Goal: Find contact information

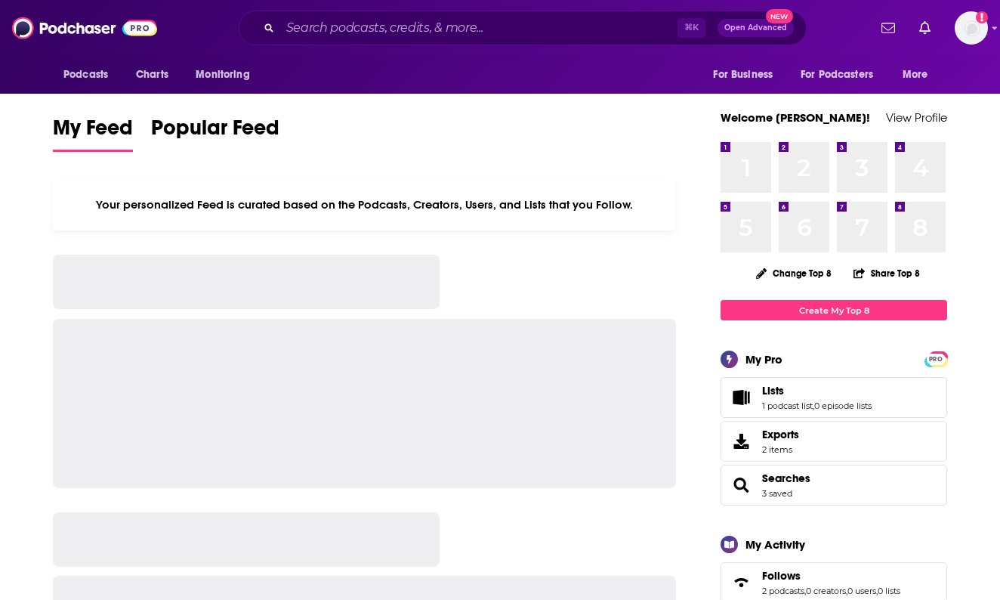
click at [394, 41] on div "⌘ K Open Advanced New" at bounding box center [523, 28] width 568 height 35
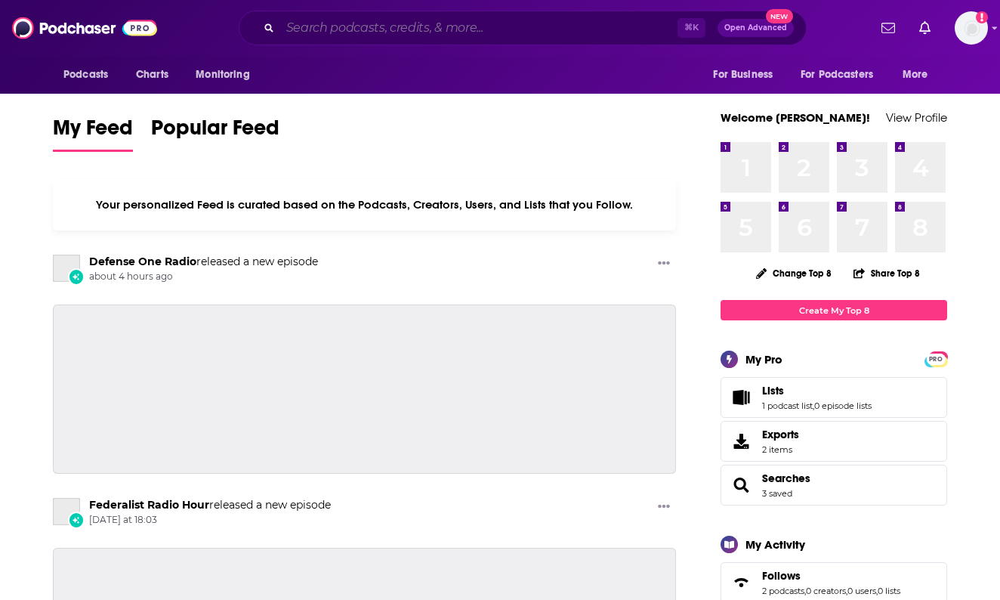
click at [395, 24] on input "Search podcasts, credits, & more..." at bounding box center [478, 28] width 397 height 24
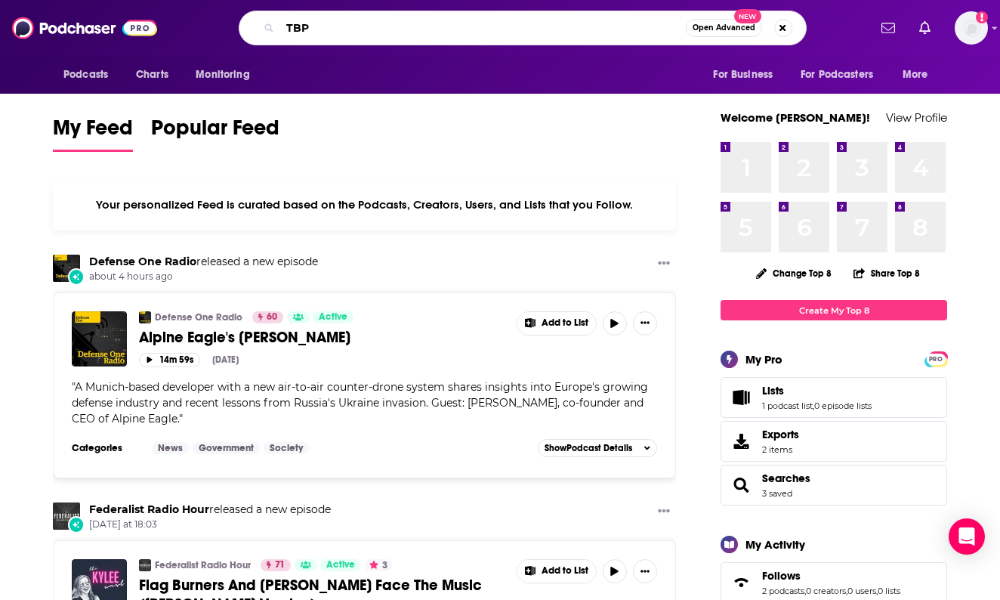
type input "TBP"
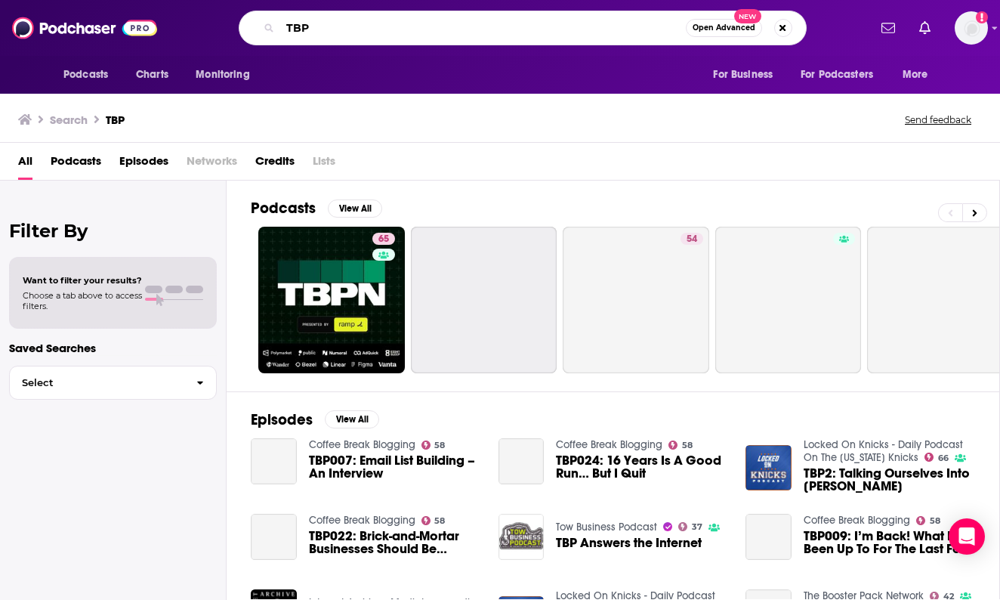
click at [319, 34] on input "TBP" at bounding box center [483, 28] width 406 height 24
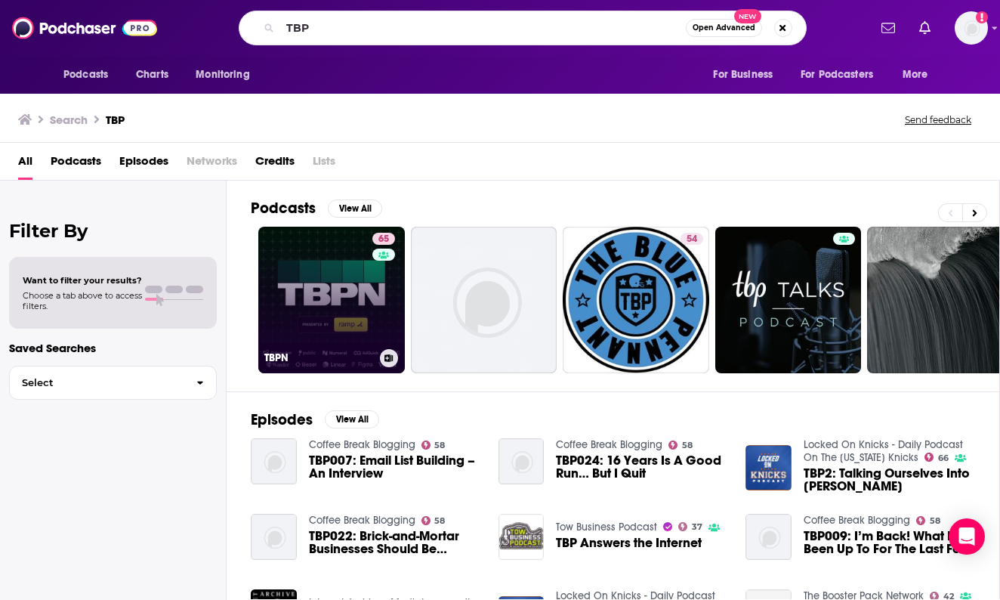
click at [286, 317] on link "65 TBPN" at bounding box center [331, 300] width 147 height 147
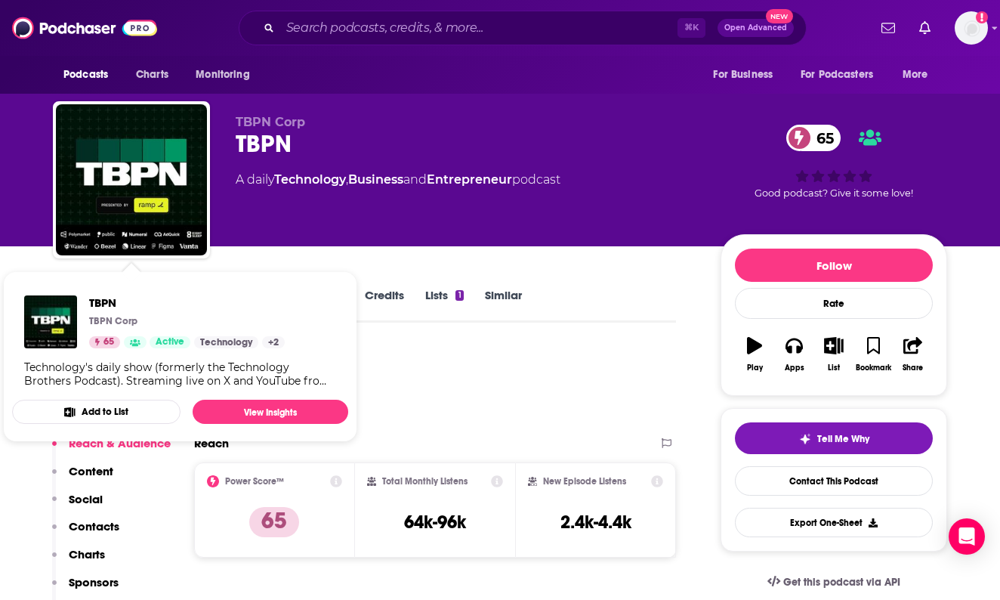
click at [77, 298] on div "TBPN TBPN Corp 65 Active Technology + 2" at bounding box center [154, 321] width 261 height 53
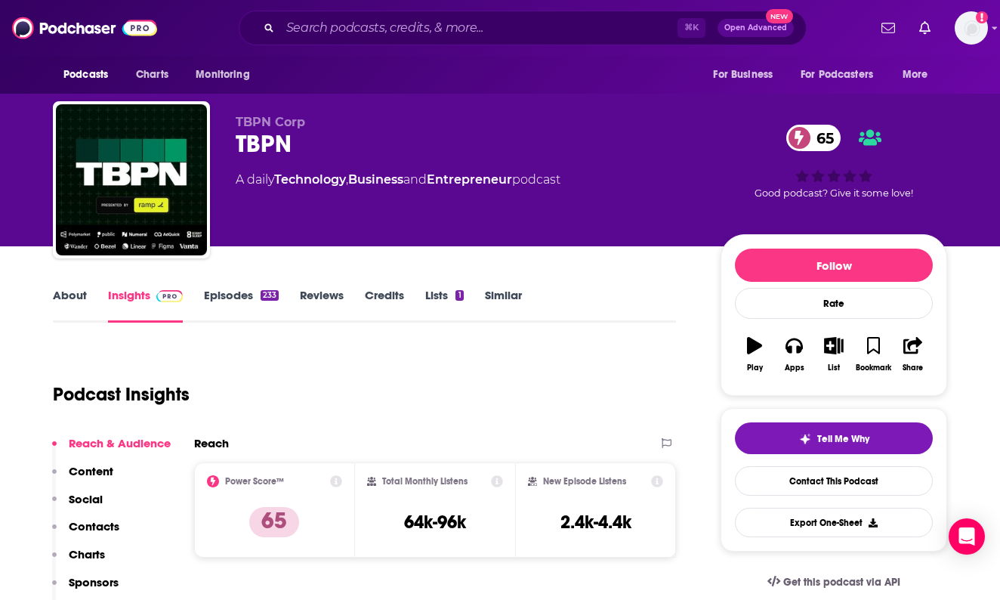
click at [73, 294] on link "About" at bounding box center [70, 305] width 34 height 35
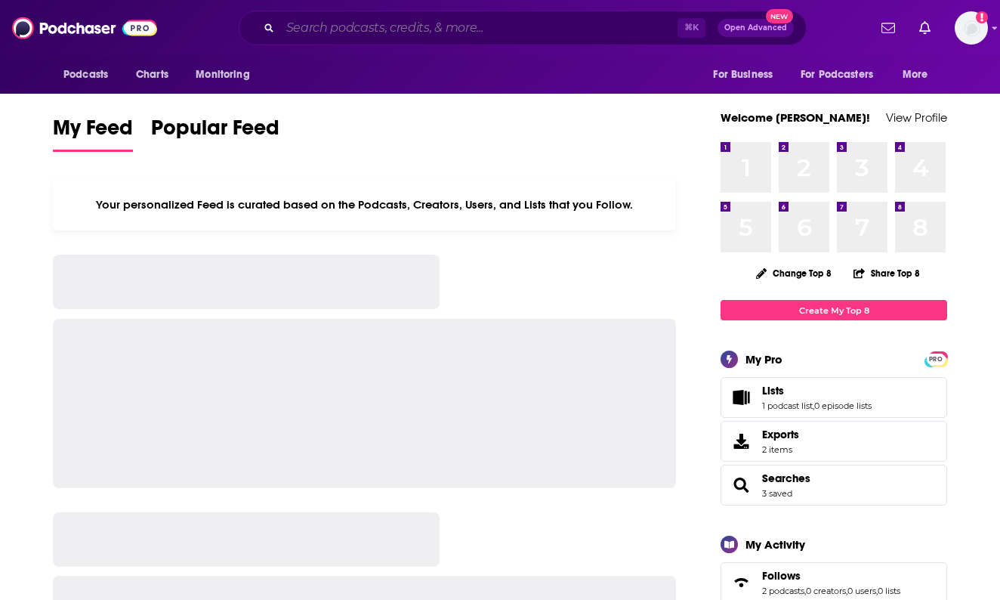
click at [352, 32] on input "Search podcasts, credits, & more..." at bounding box center [478, 28] width 397 height 24
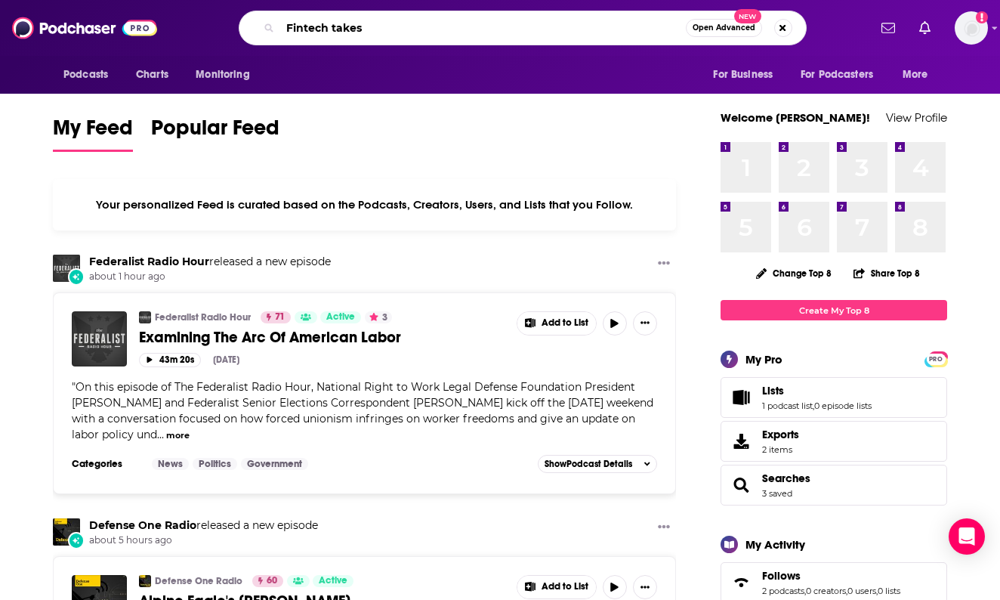
type input "Fintech takes"
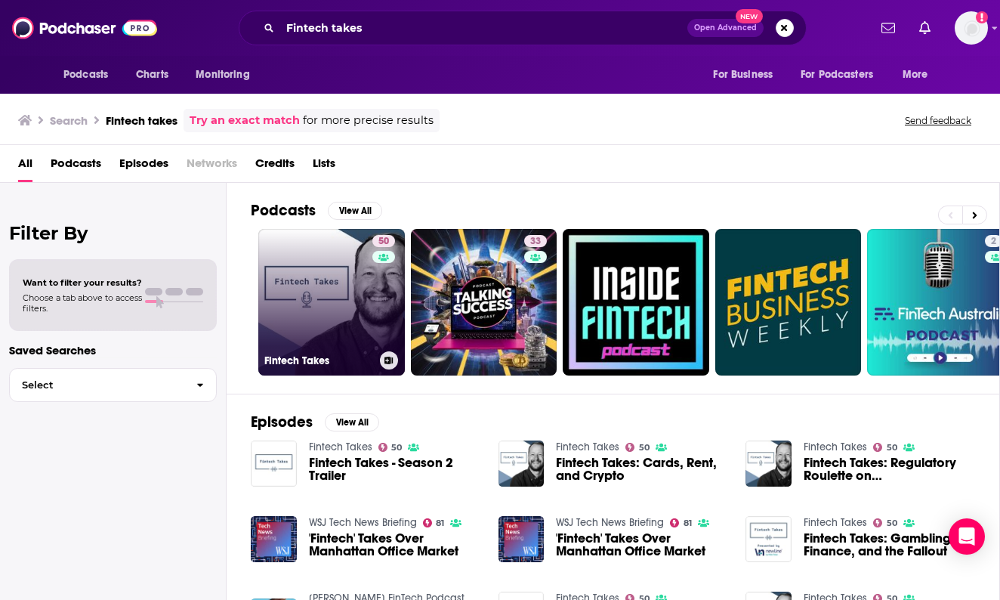
click at [311, 284] on link "50 Fintech Takes" at bounding box center [331, 302] width 147 height 147
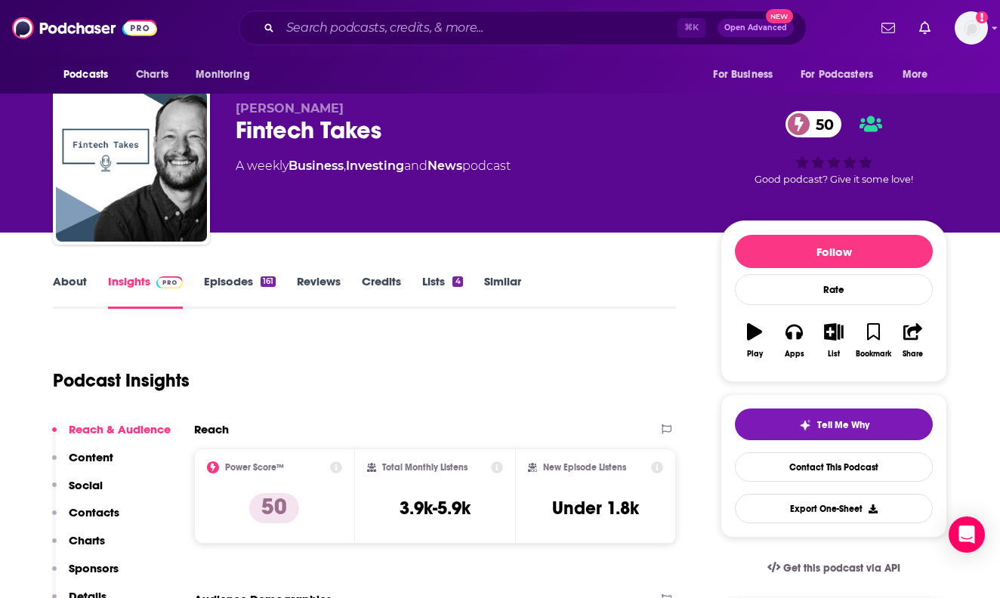
scroll to position [21, 0]
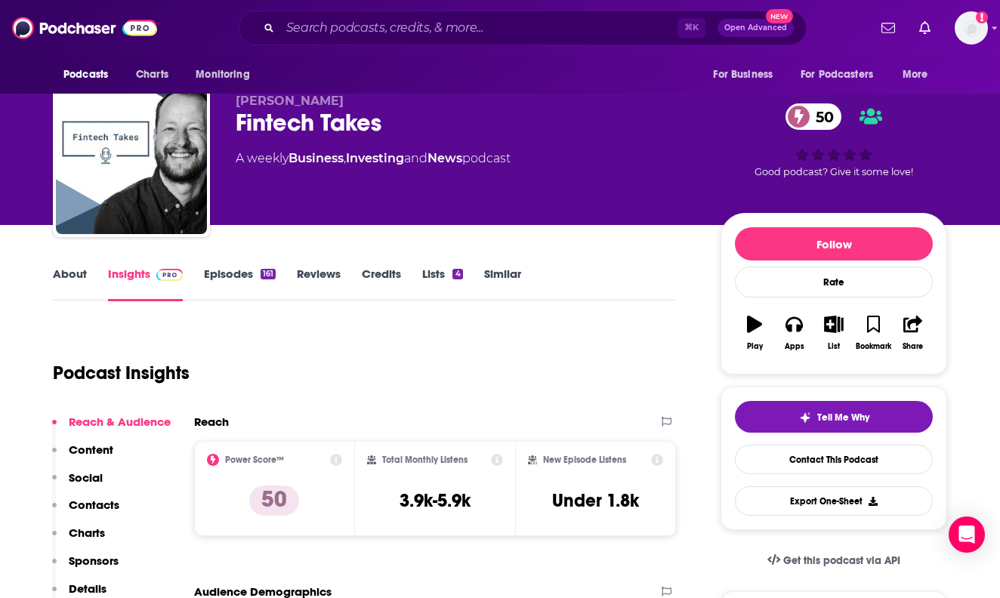
click at [230, 270] on link "Episodes 161" at bounding box center [240, 284] width 72 height 35
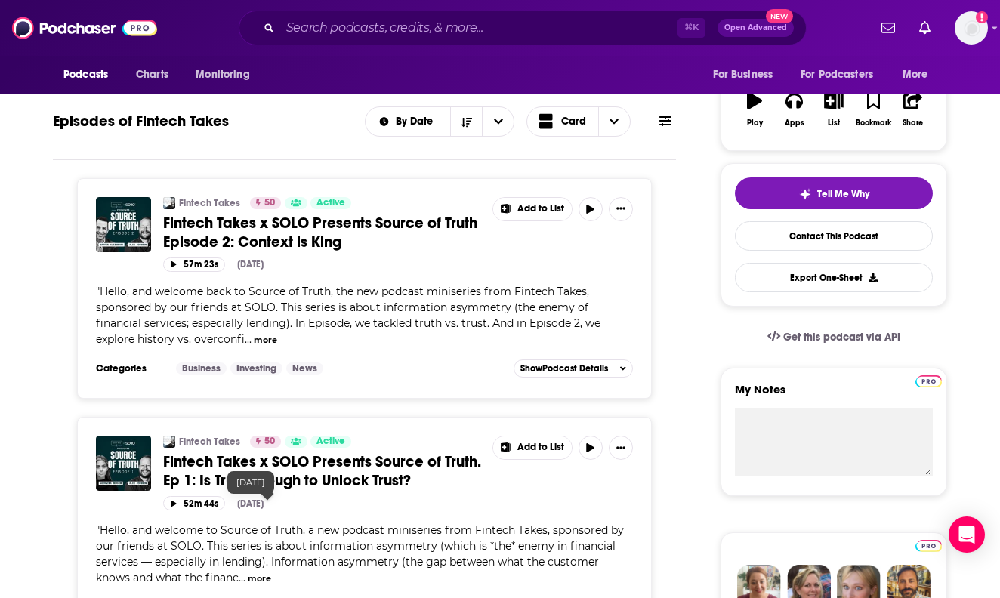
scroll to position [152, 0]
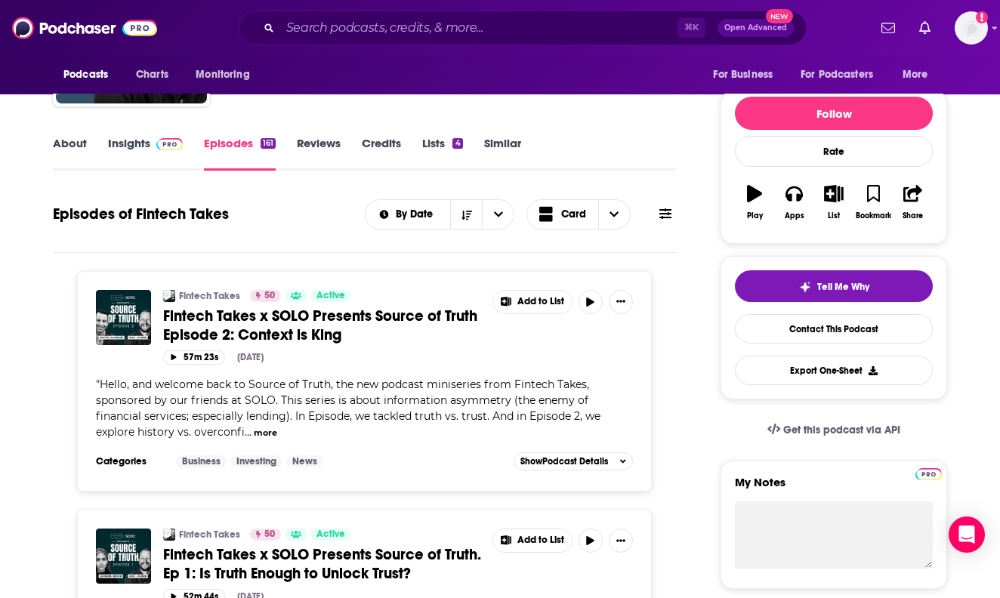
click at [114, 326] on img "Fintech Takes x SOLO Presents Source of Truth Episode 2: Context is King" at bounding box center [123, 317] width 55 height 55
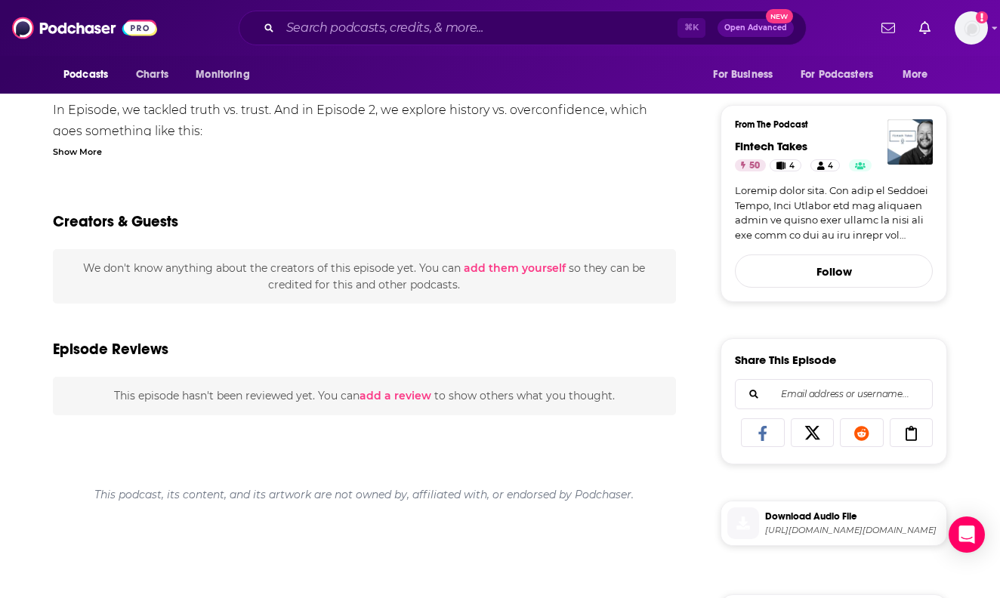
scroll to position [389, 0]
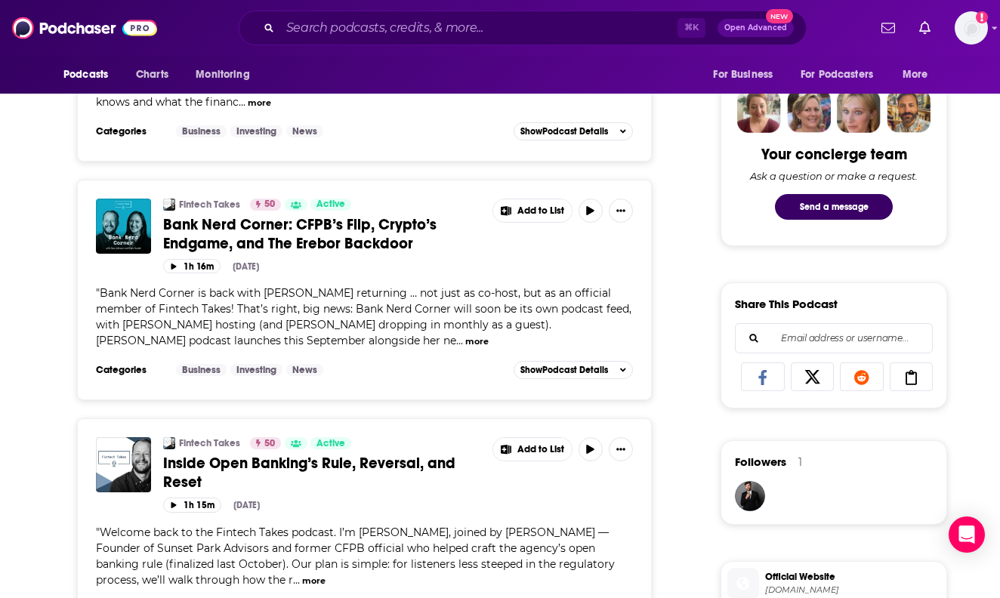
scroll to position [678, 0]
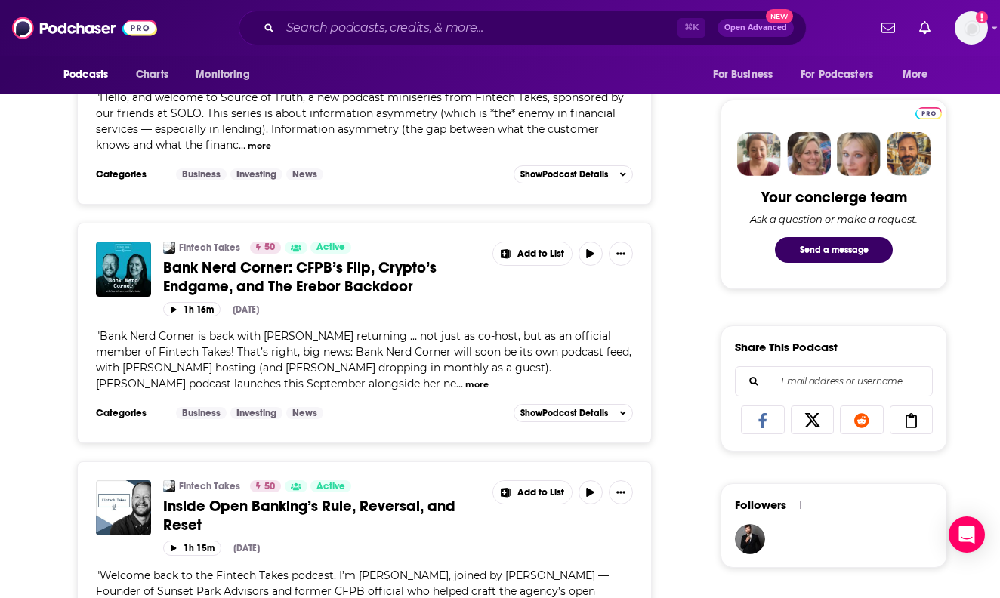
click at [206, 276] on span "Bank Nerd Corner: CFPB’s Flip, Crypto’s Endgame, and The Erebor Backdoor" at bounding box center [299, 277] width 273 height 38
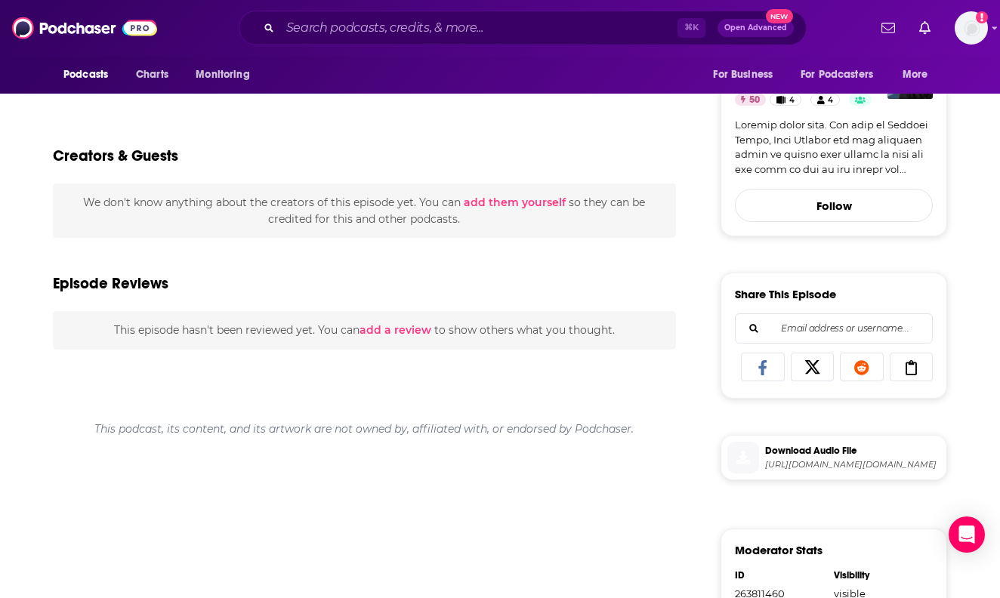
scroll to position [468, 0]
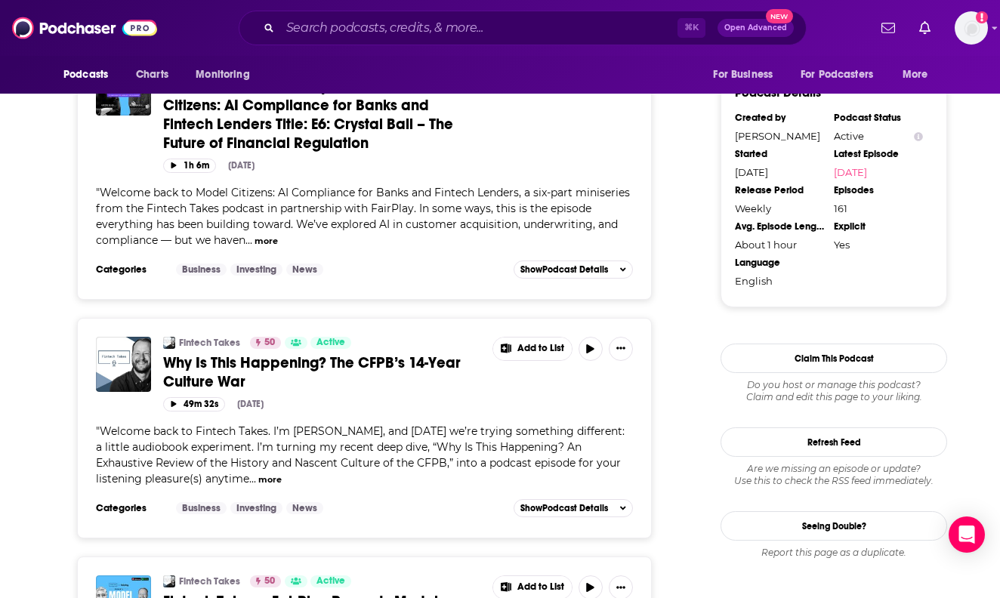
scroll to position [1339, 0]
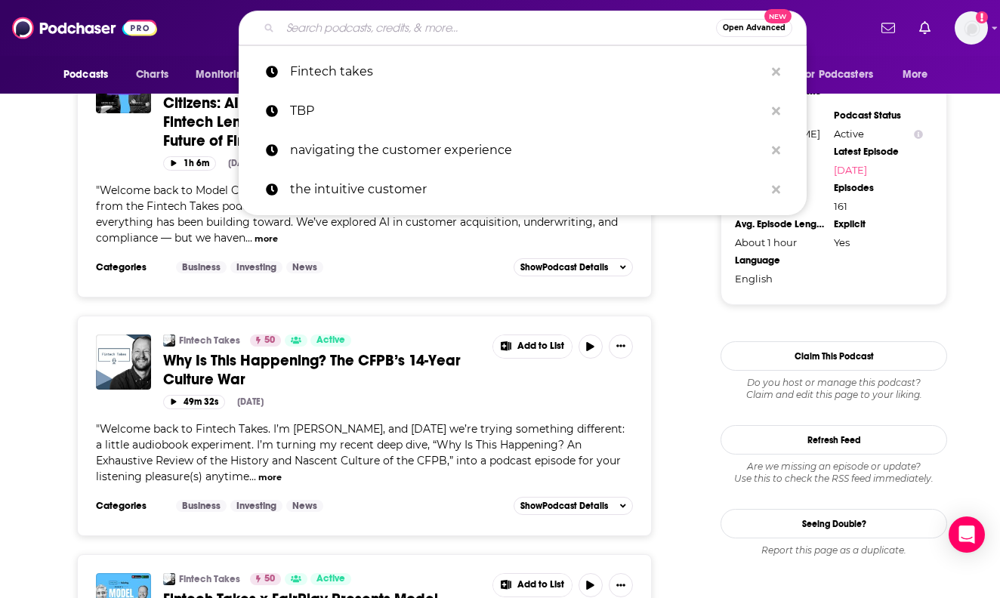
click at [354, 27] on input "Search podcasts, credits, & more..." at bounding box center [498, 28] width 436 height 24
paste input "xchanges at [PERSON_NAME] [PERSON_NAME]"
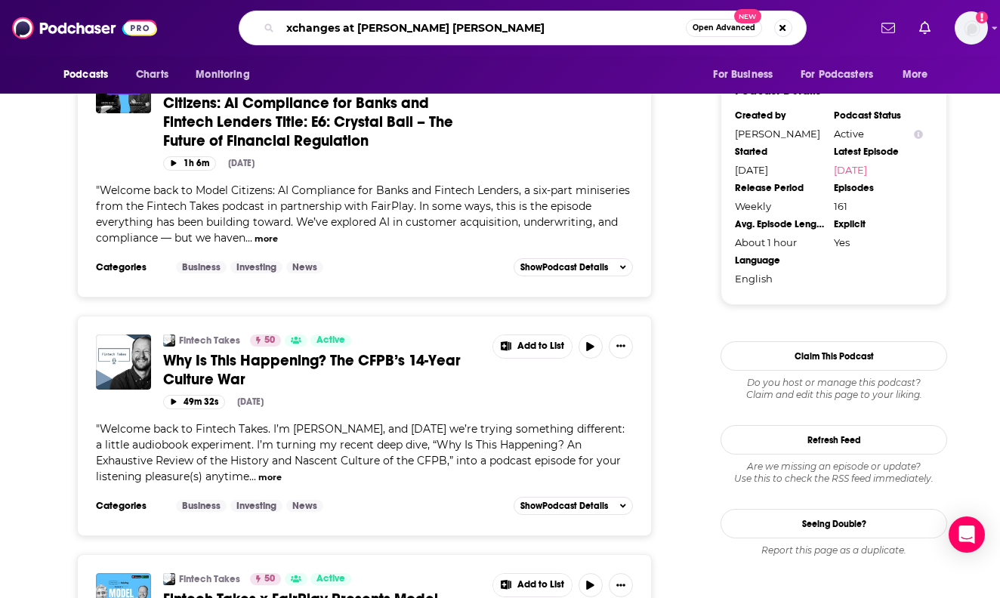
click at [289, 29] on input "xchanges at [PERSON_NAME] [PERSON_NAME]" at bounding box center [483, 28] width 406 height 24
type input "Exchanges at [PERSON_NAME] [PERSON_NAME]"
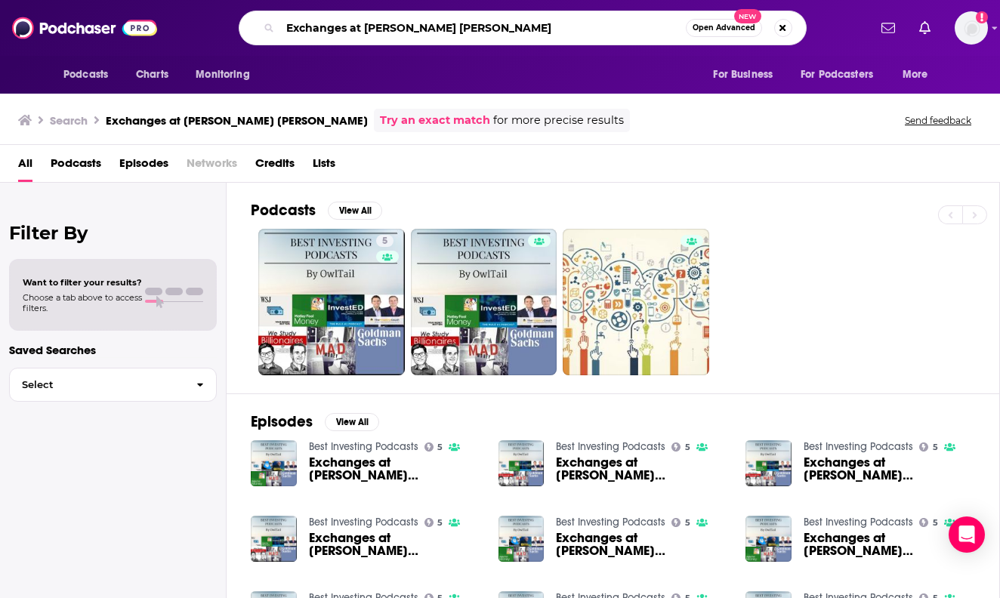
drag, startPoint x: 352, startPoint y: 29, endPoint x: 567, endPoint y: 39, distance: 214.7
click at [567, 39] on input "Exchanges at [PERSON_NAME] [PERSON_NAME]" at bounding box center [483, 28] width 406 height 24
type input "Exchanges"
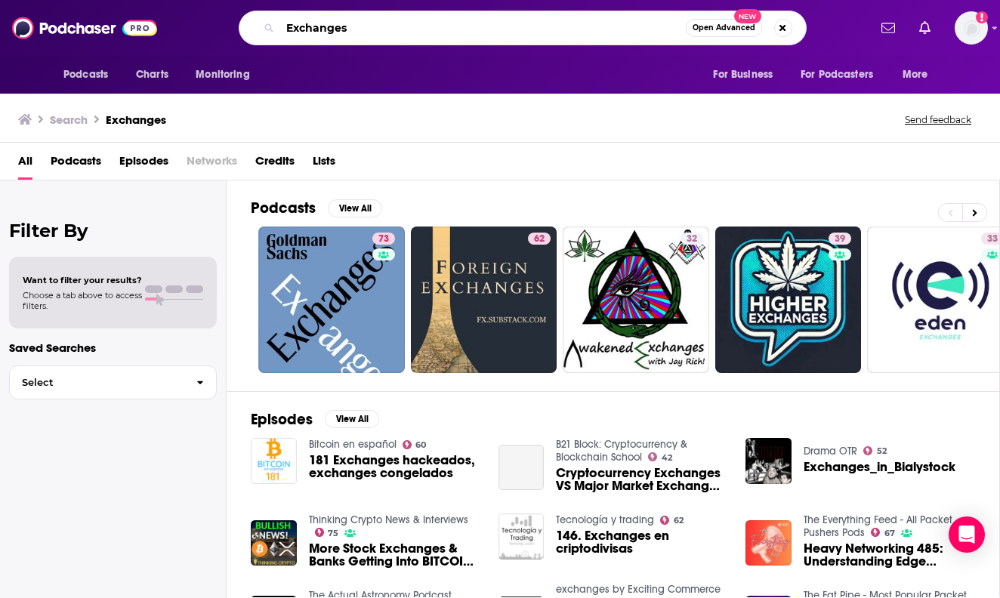
click at [428, 36] on input "Exchanges" at bounding box center [483, 28] width 406 height 24
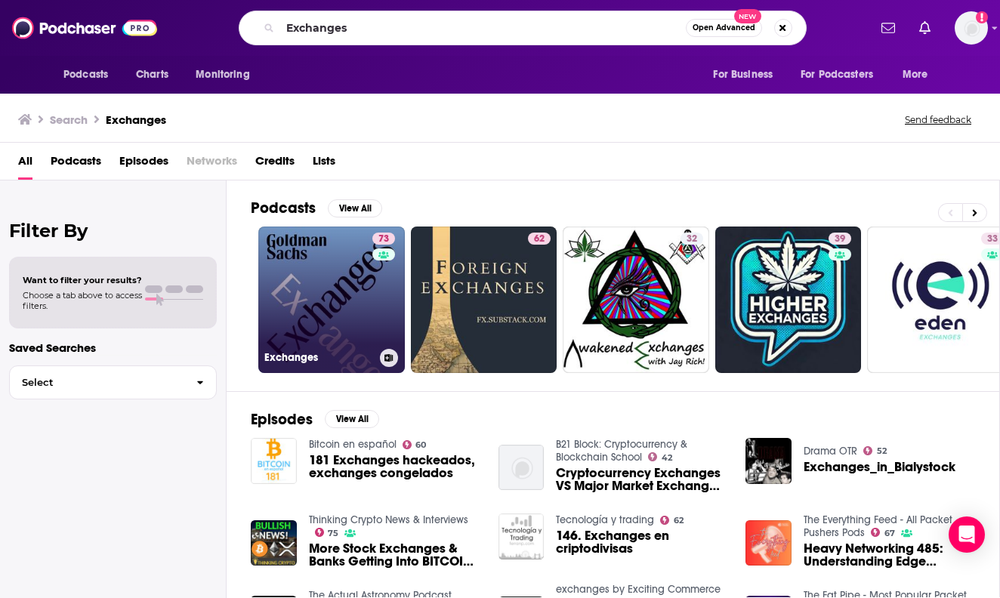
click at [340, 279] on link "73 Exchanges" at bounding box center [331, 300] width 147 height 147
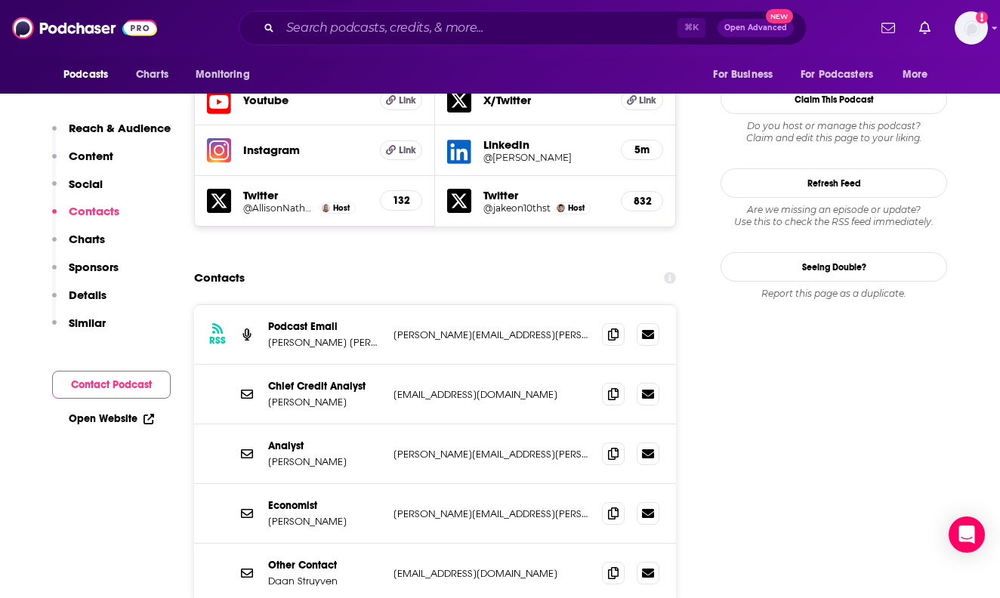
scroll to position [1368, 0]
click at [347, 320] on div "Podcast Email [PERSON_NAME] [PERSON_NAME]" at bounding box center [324, 334] width 113 height 29
click at [449, 329] on p "[PERSON_NAME][EMAIL_ADDRESS][PERSON_NAME][DOMAIN_NAME]" at bounding box center [492, 335] width 196 height 13
copy p "[PERSON_NAME].[PERSON_NAME]"
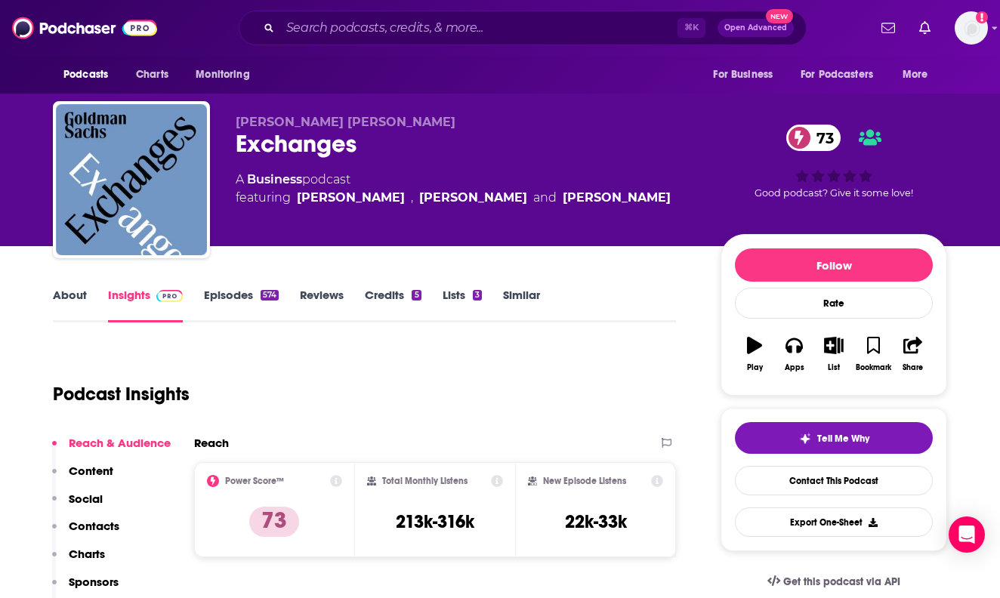
scroll to position [0, 0]
click at [65, 301] on link "About" at bounding box center [70, 305] width 34 height 35
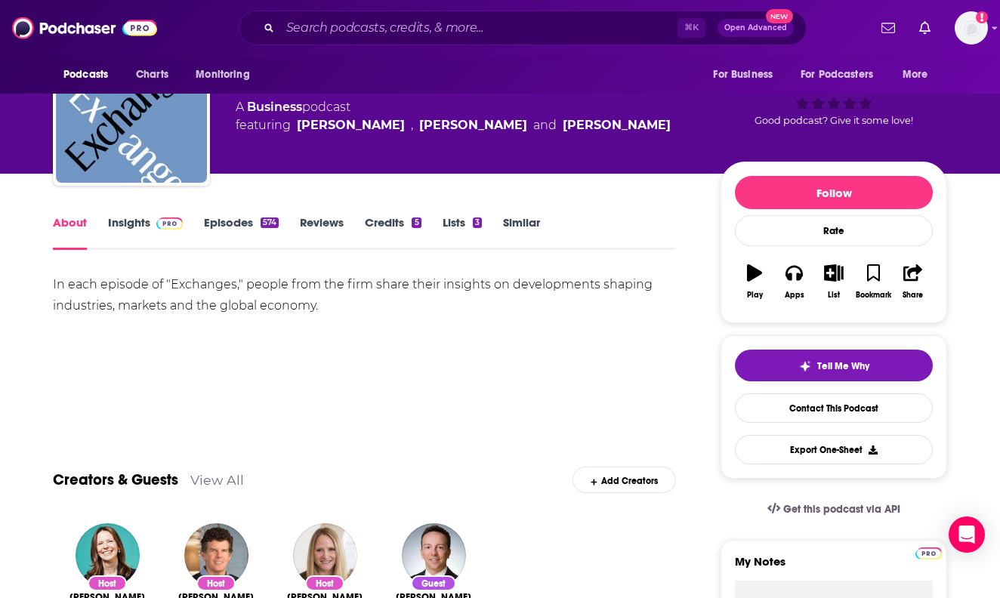
scroll to position [100, 0]
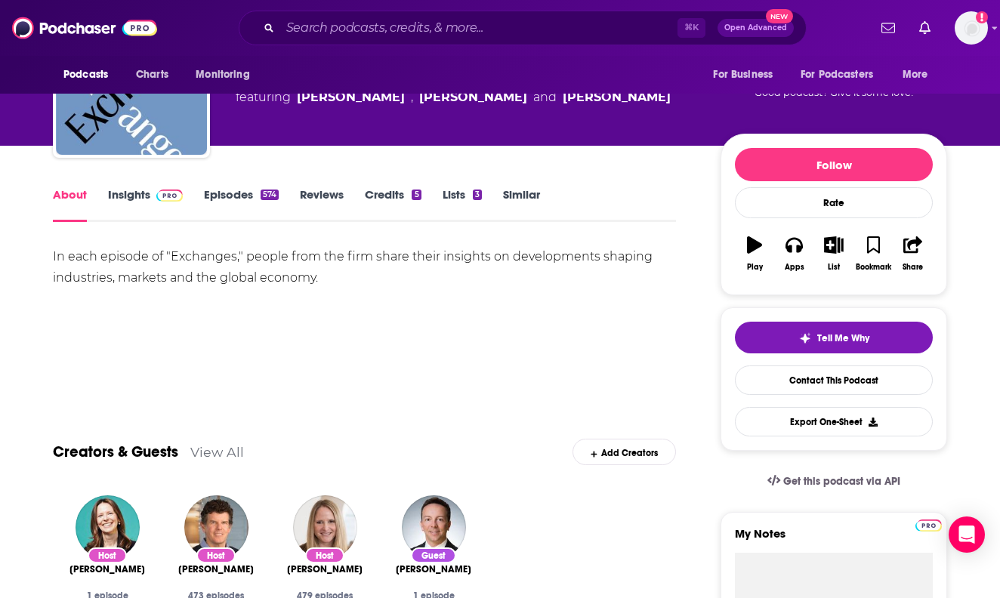
click at [126, 193] on link "Insights" at bounding box center [145, 204] width 75 height 35
